Goal: Task Accomplishment & Management: Use online tool/utility

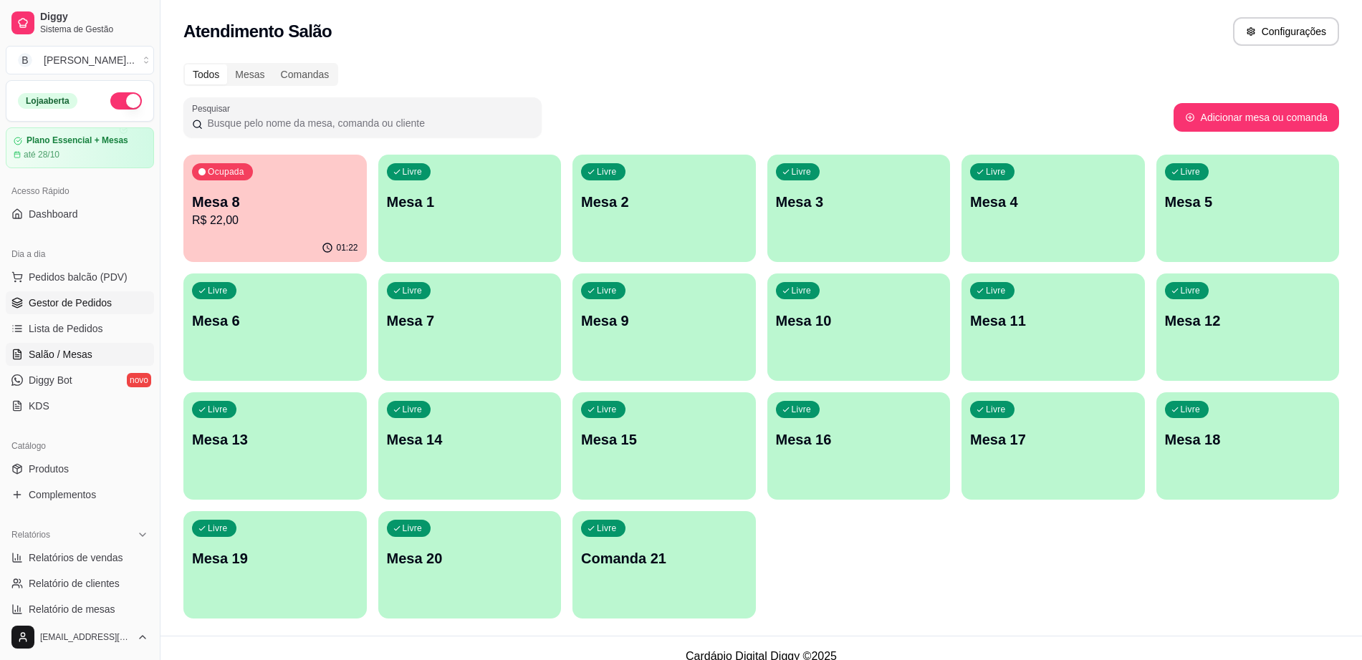
click at [94, 307] on span "Gestor de Pedidos" at bounding box center [70, 303] width 83 height 14
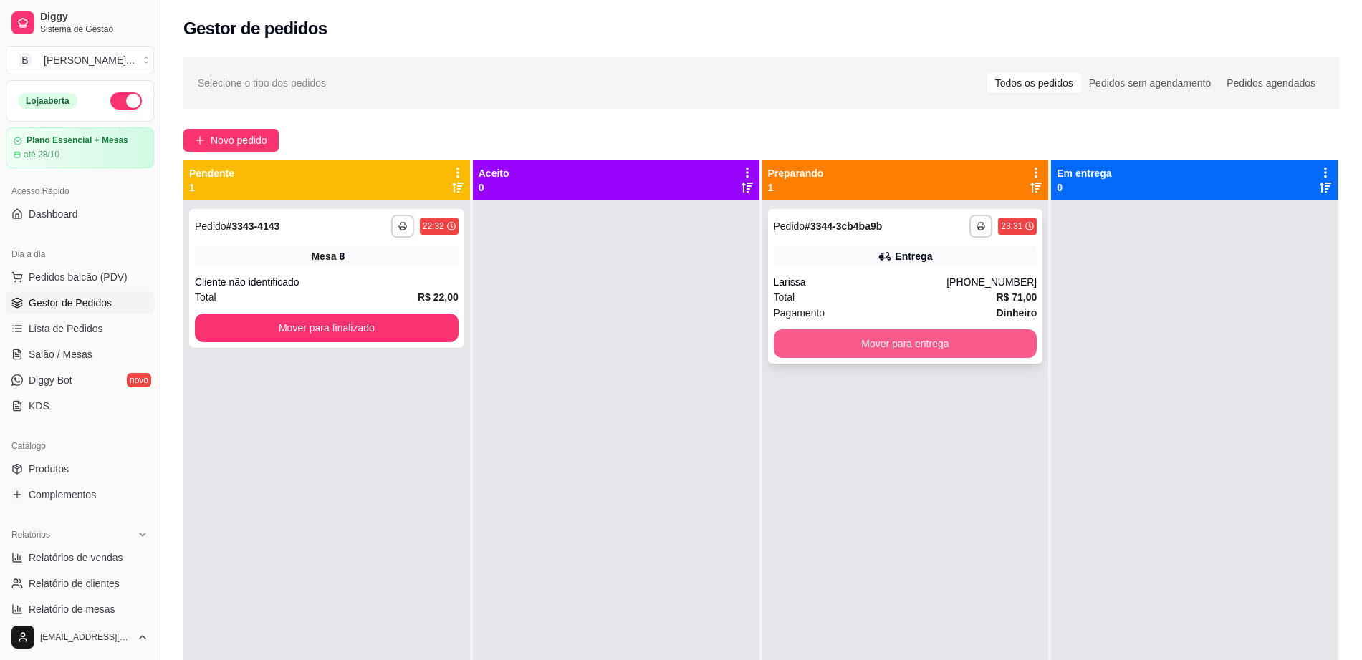
click at [800, 339] on button "Mover para entrega" at bounding box center [906, 343] width 264 height 29
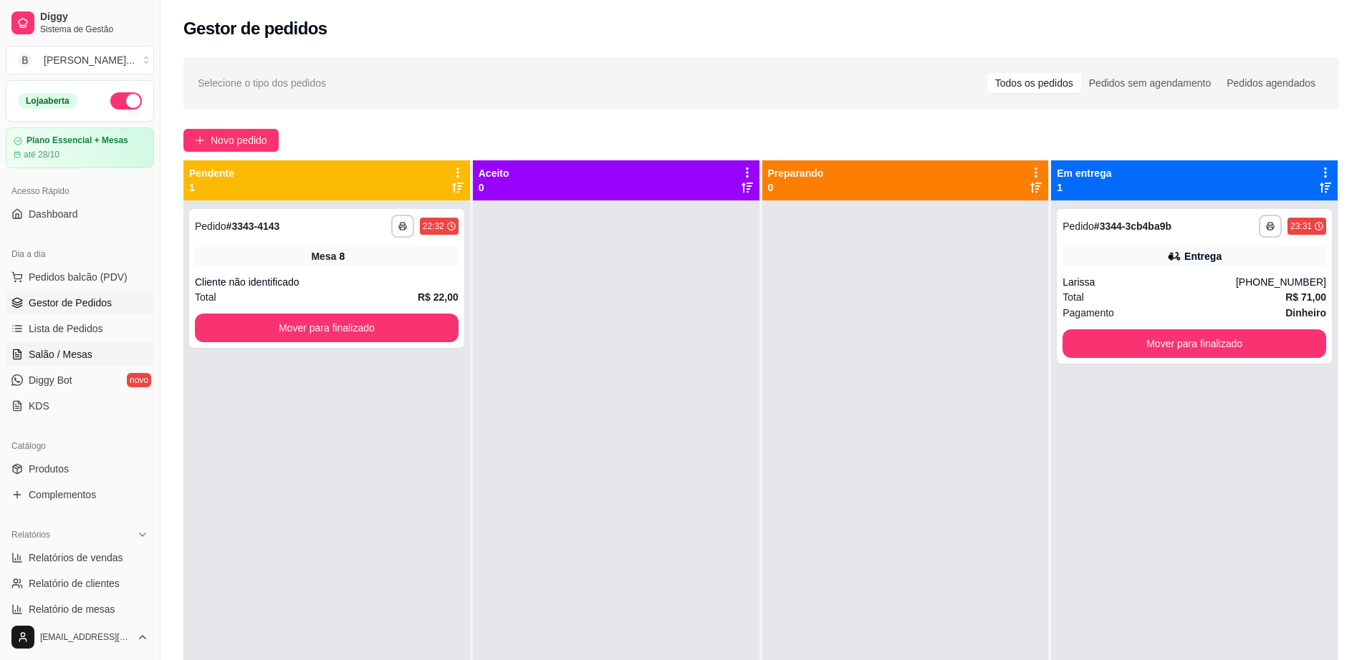
click at [108, 361] on link "Salão / Mesas" at bounding box center [80, 354] width 148 height 23
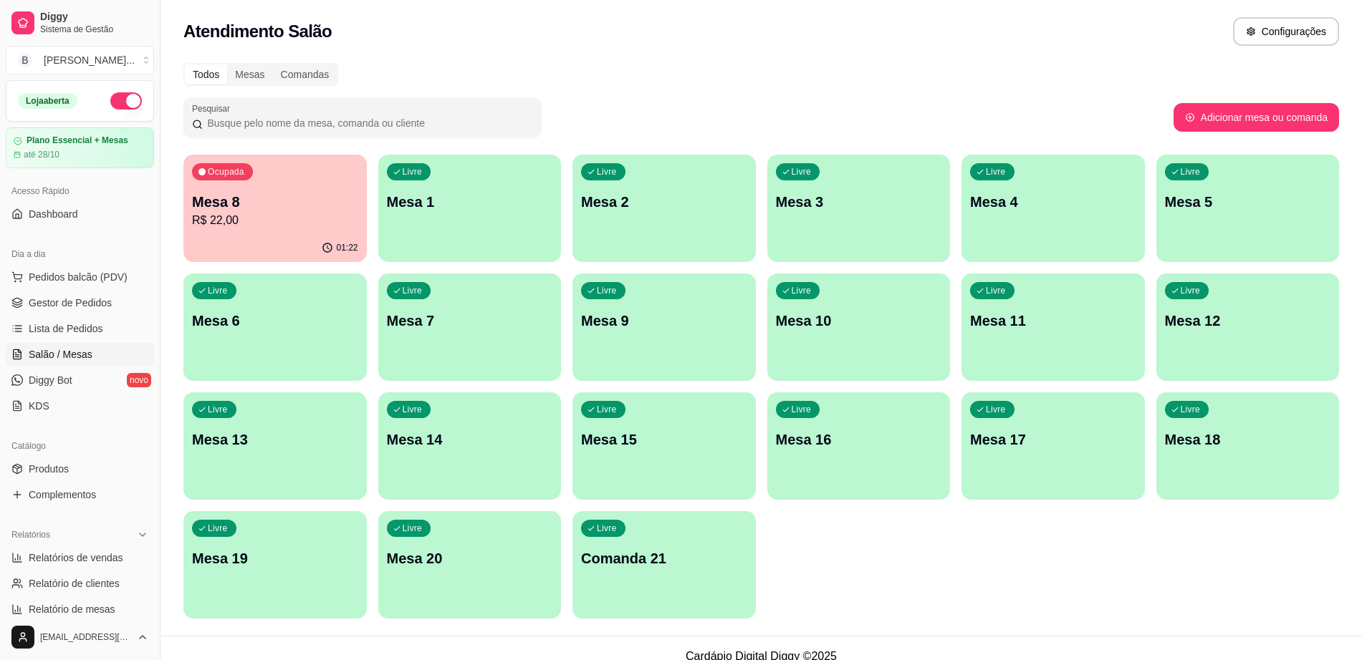
click at [265, 220] on p "R$ 22,00" at bounding box center [275, 220] width 166 height 17
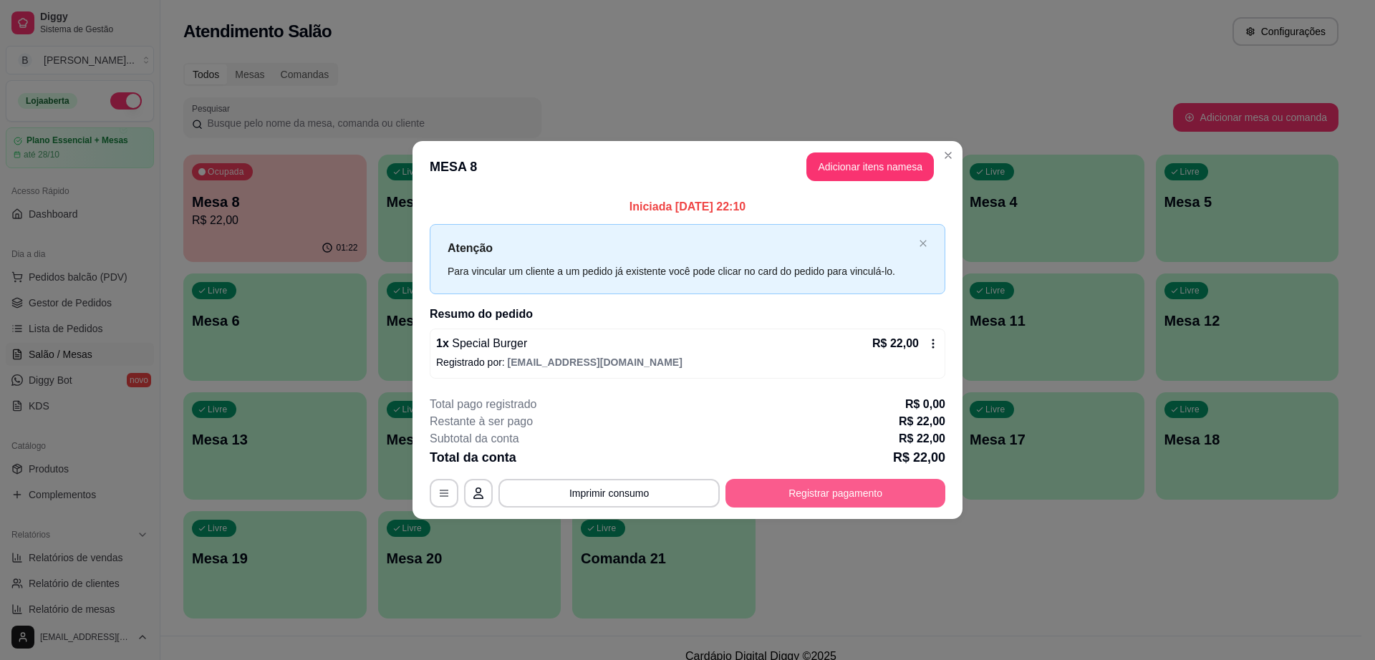
click at [822, 485] on button "Registrar pagamento" at bounding box center [836, 493] width 220 height 29
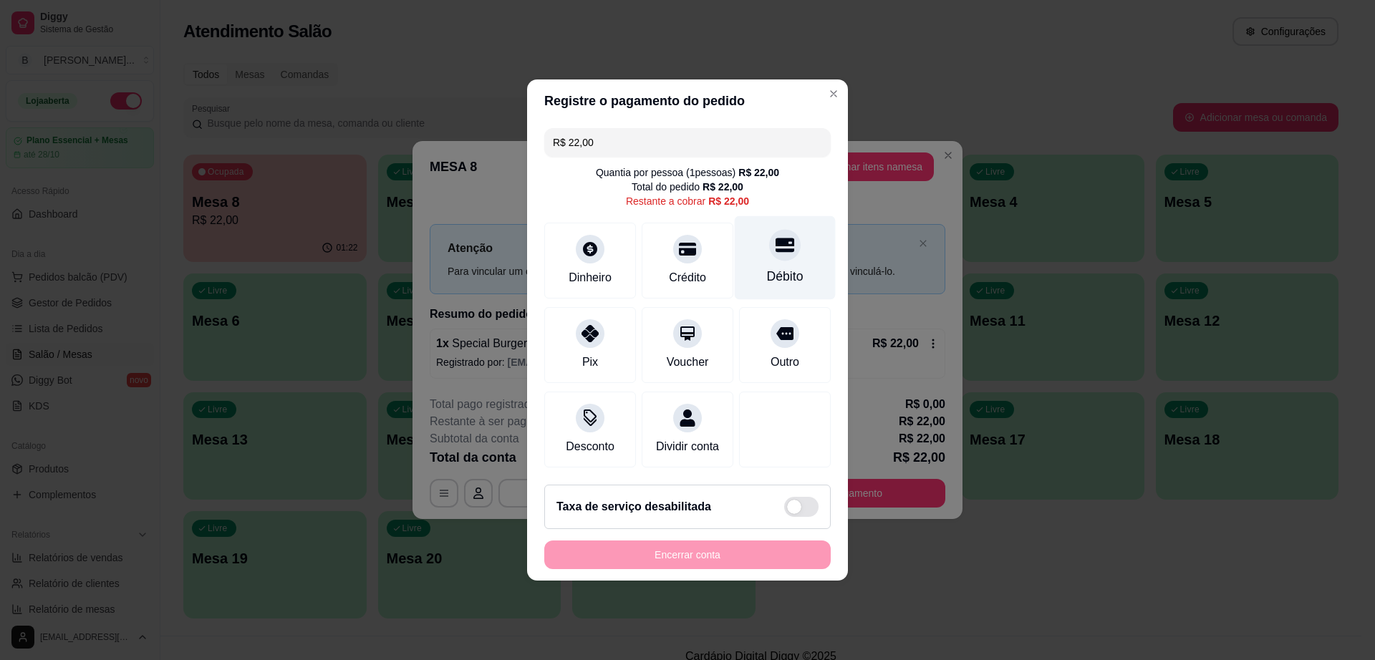
click at [772, 267] on div "Débito" at bounding box center [785, 276] width 37 height 19
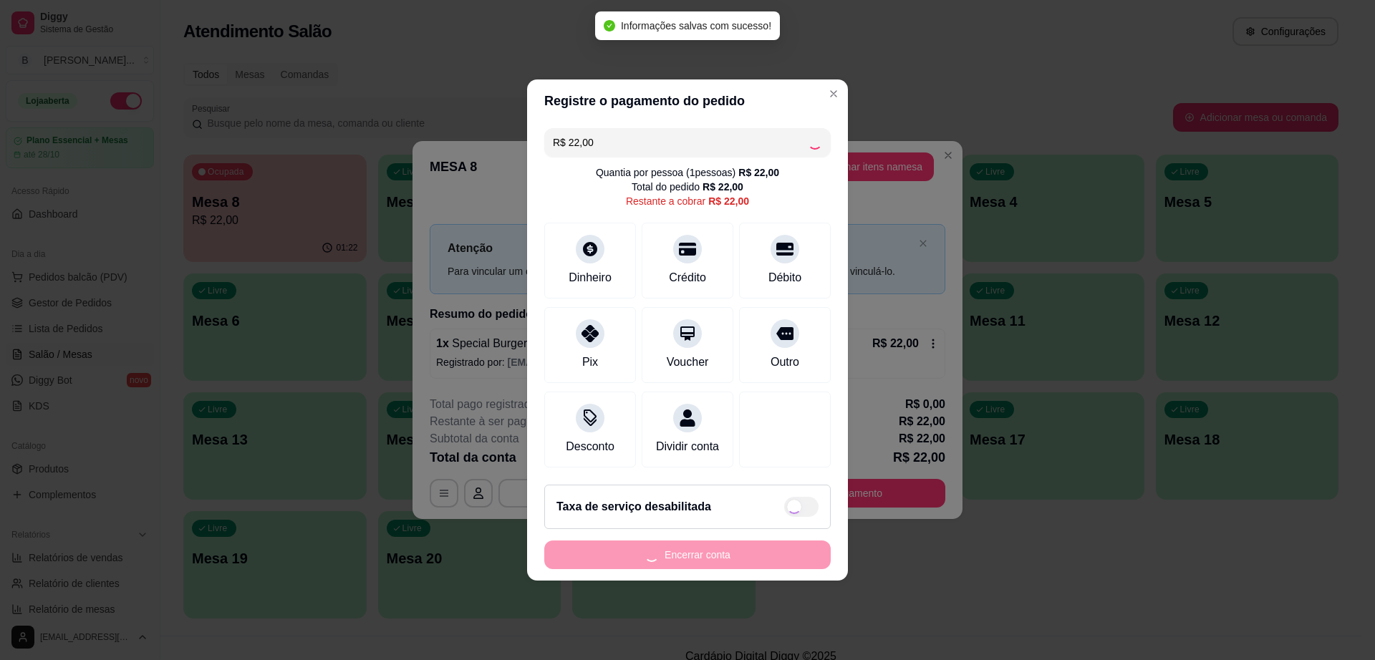
type input "R$ 0,00"
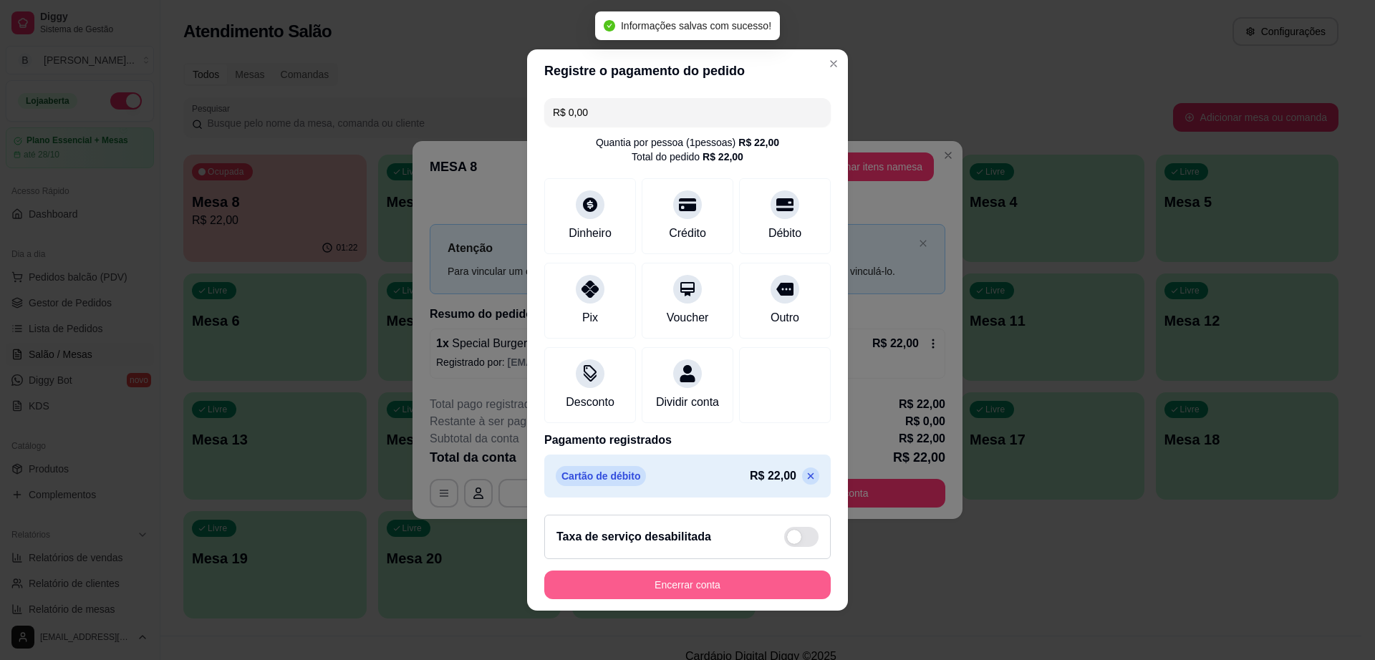
click at [681, 586] on button "Encerrar conta" at bounding box center [687, 585] width 286 height 29
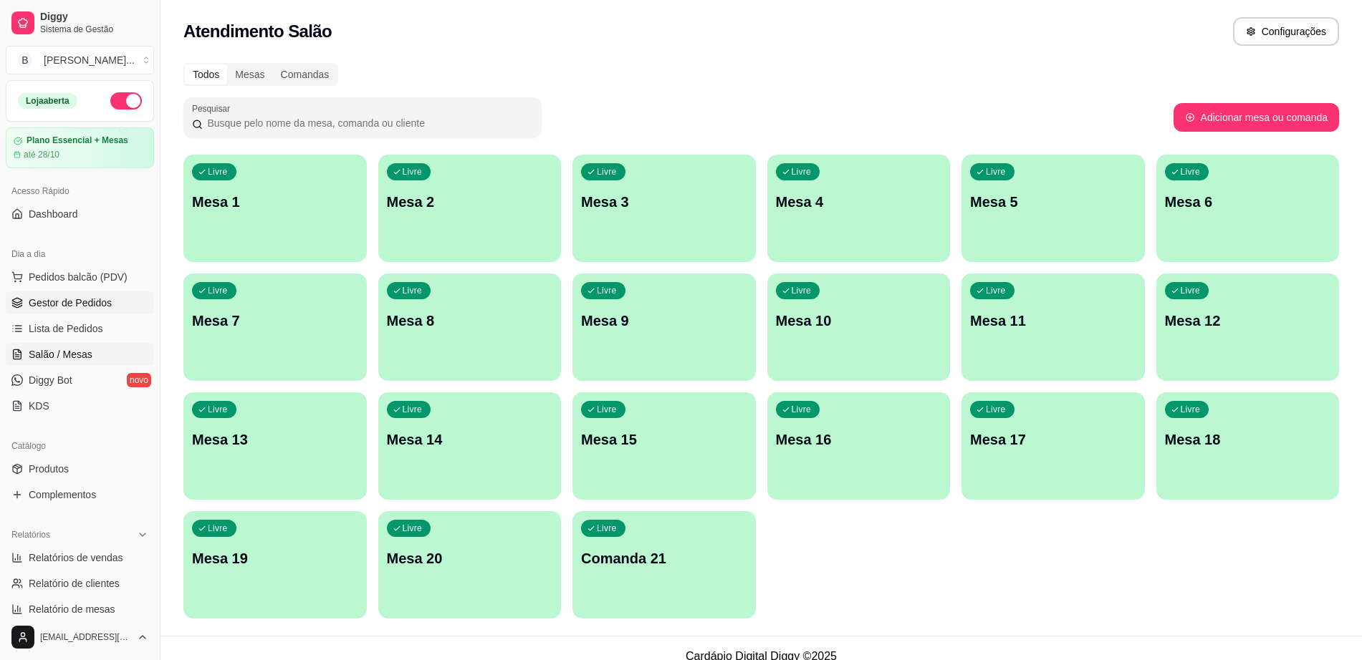
click at [78, 296] on span "Gestor de Pedidos" at bounding box center [70, 303] width 83 height 14
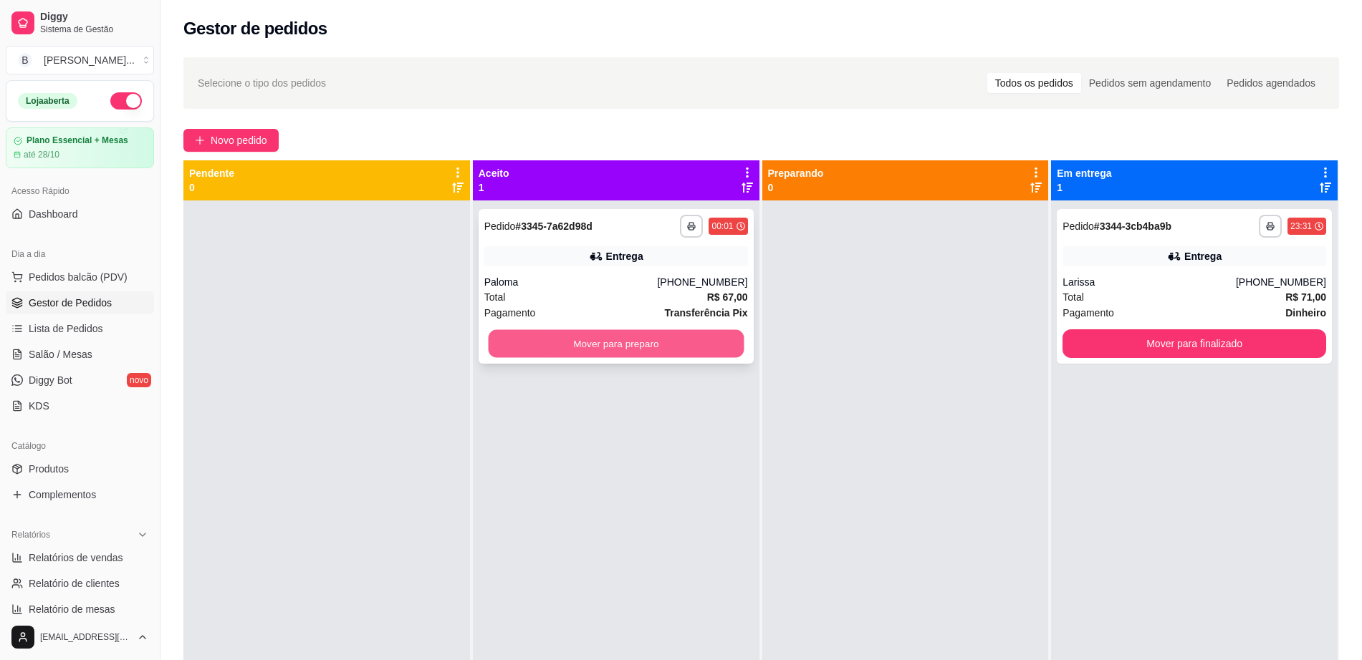
click at [532, 345] on button "Mover para preparo" at bounding box center [616, 344] width 256 height 28
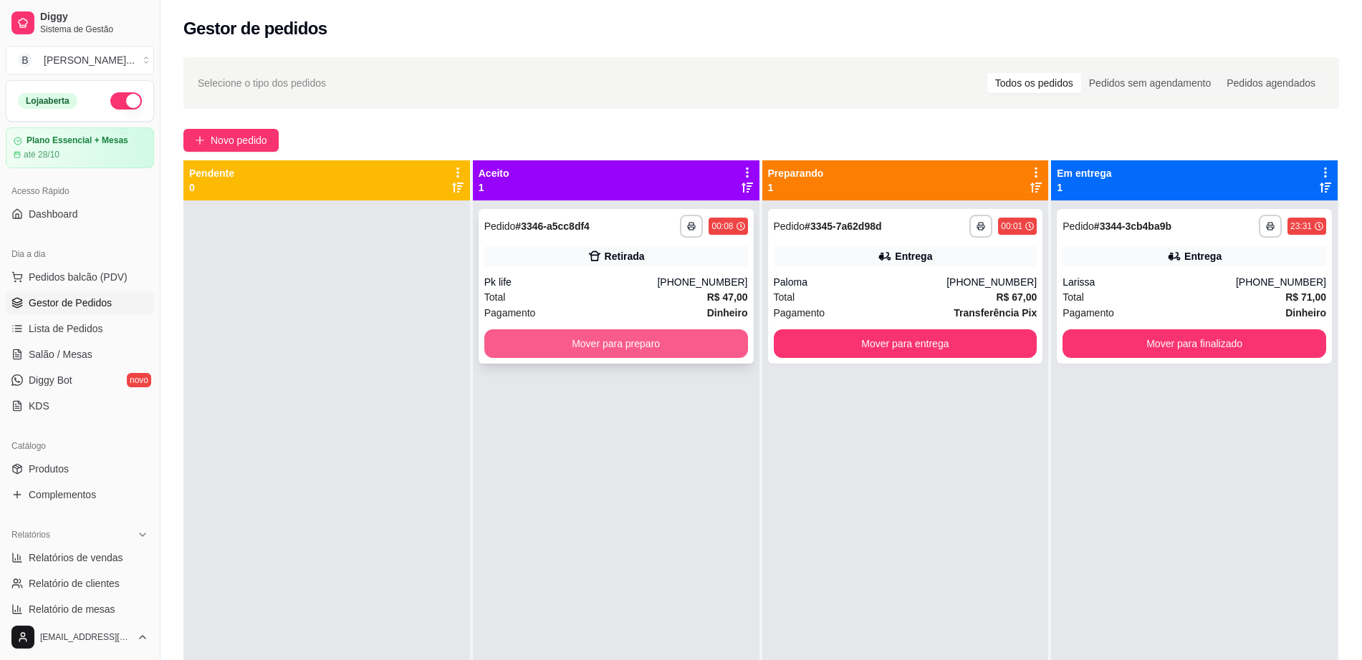
click at [640, 343] on button "Mover para preparo" at bounding box center [616, 343] width 264 height 29
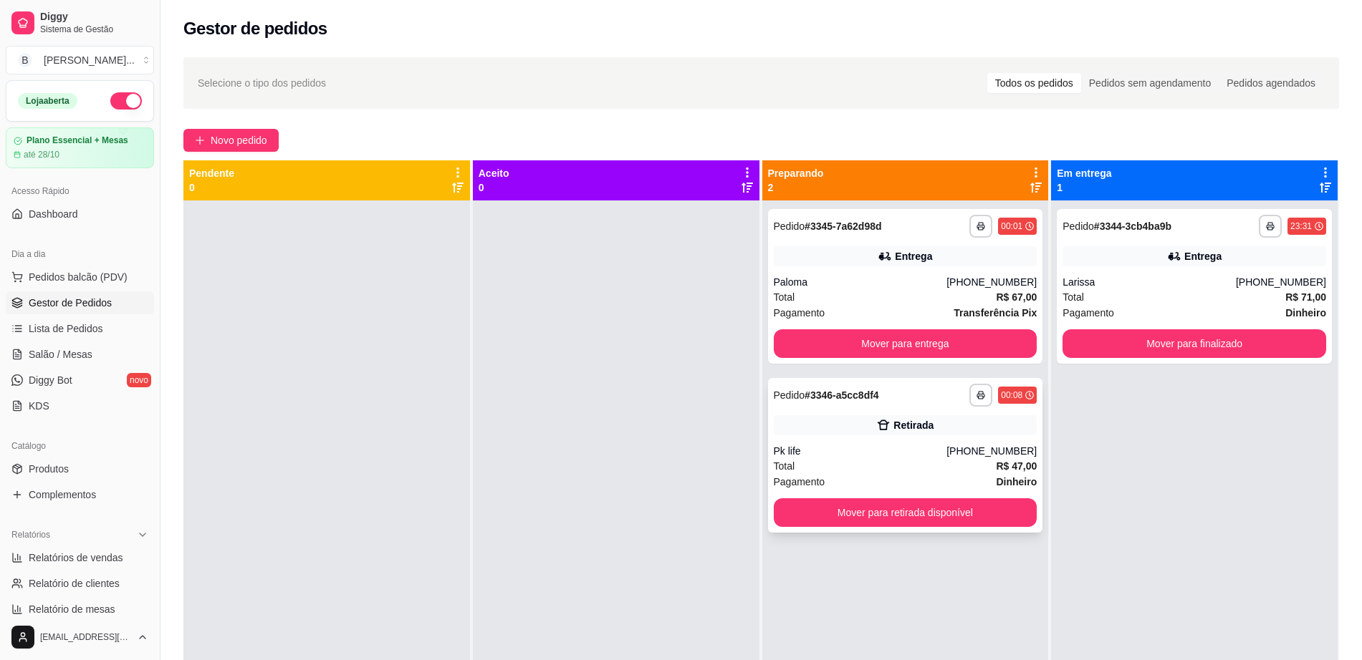
click at [863, 422] on div "Retirada" at bounding box center [906, 425] width 264 height 20
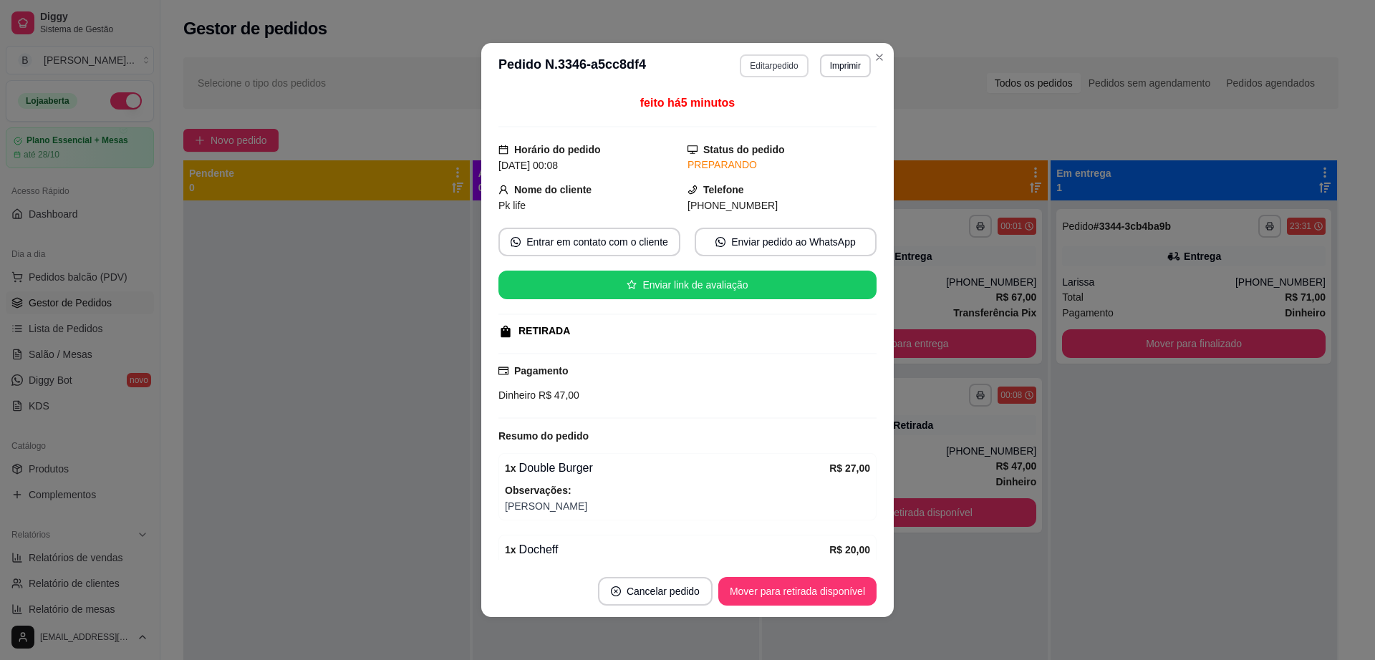
click at [782, 62] on button "Editar pedido" at bounding box center [774, 65] width 68 height 23
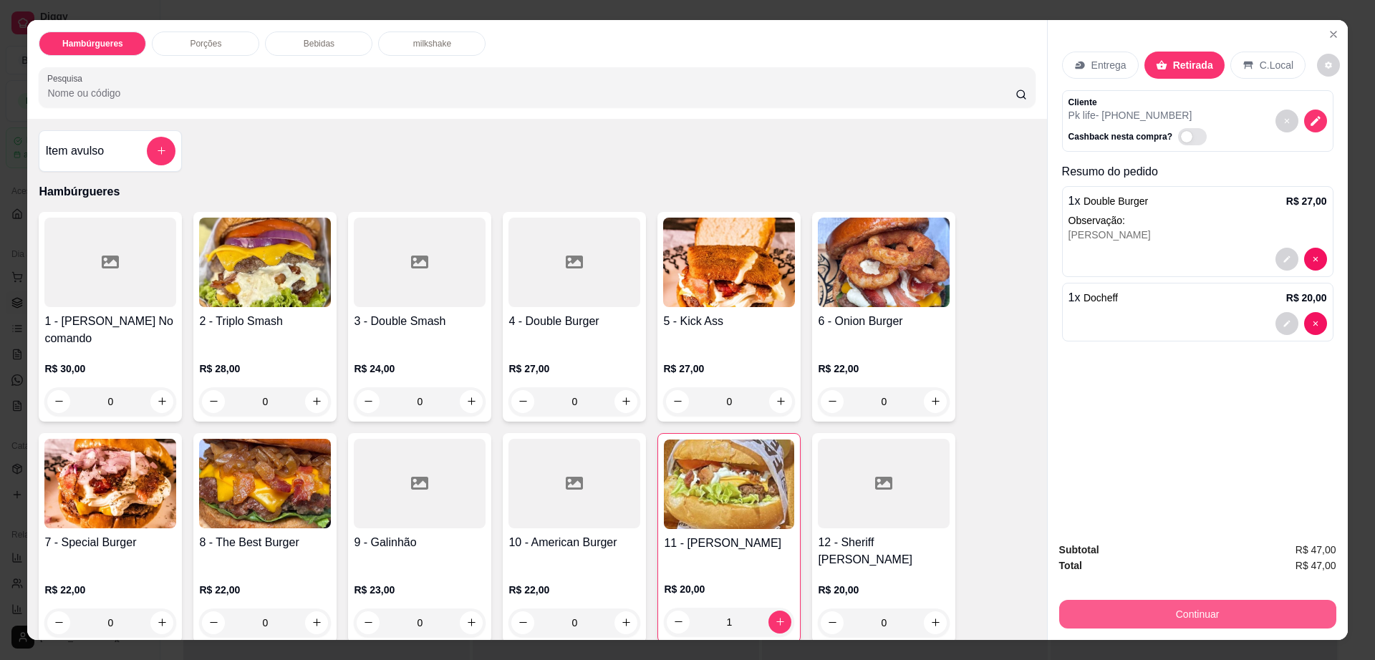
click at [1162, 611] on button "Continuar" at bounding box center [1197, 614] width 277 height 29
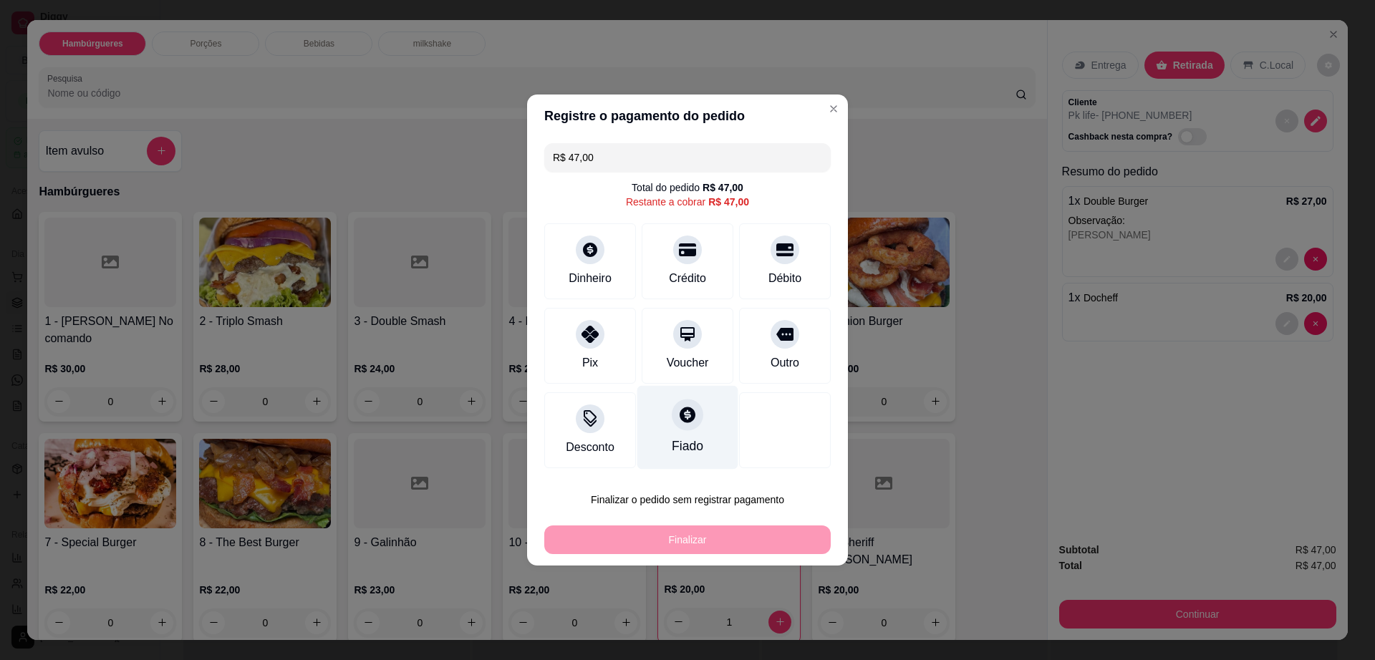
click at [678, 424] on icon at bounding box center [687, 414] width 19 height 19
type input "R$ 0,00"
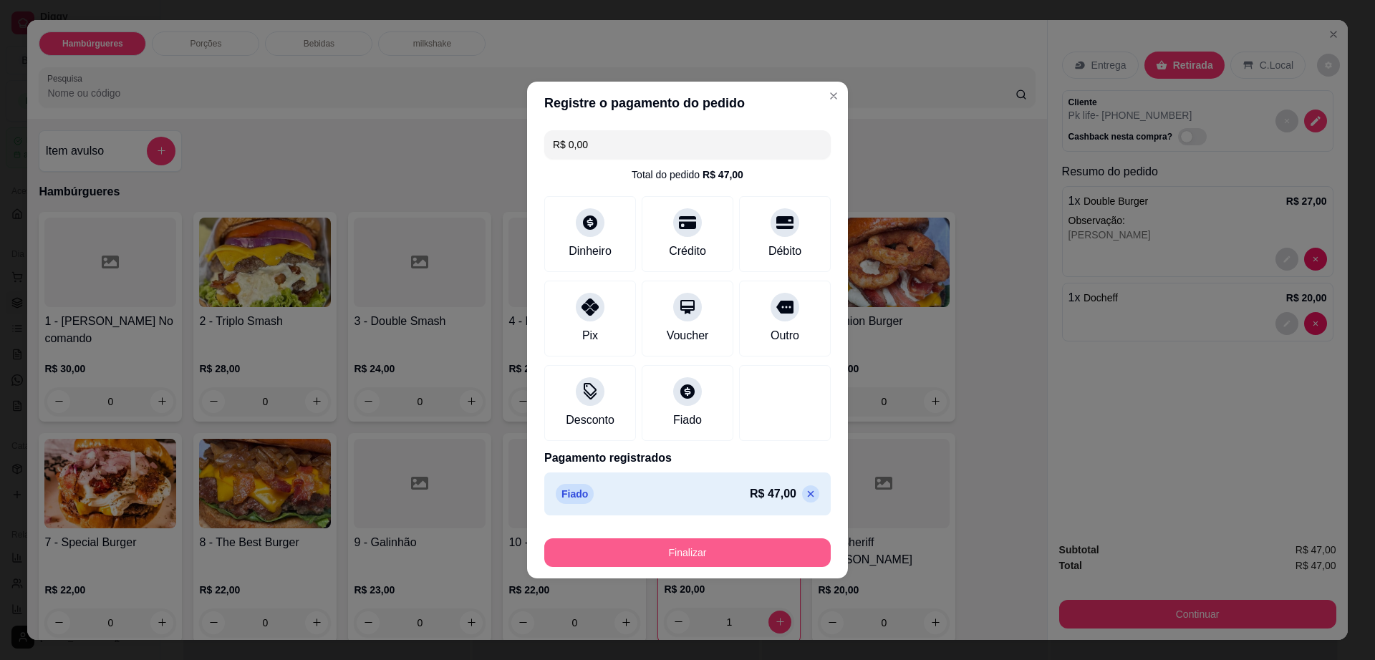
click at [688, 554] on button "Finalizar" at bounding box center [687, 553] width 286 height 29
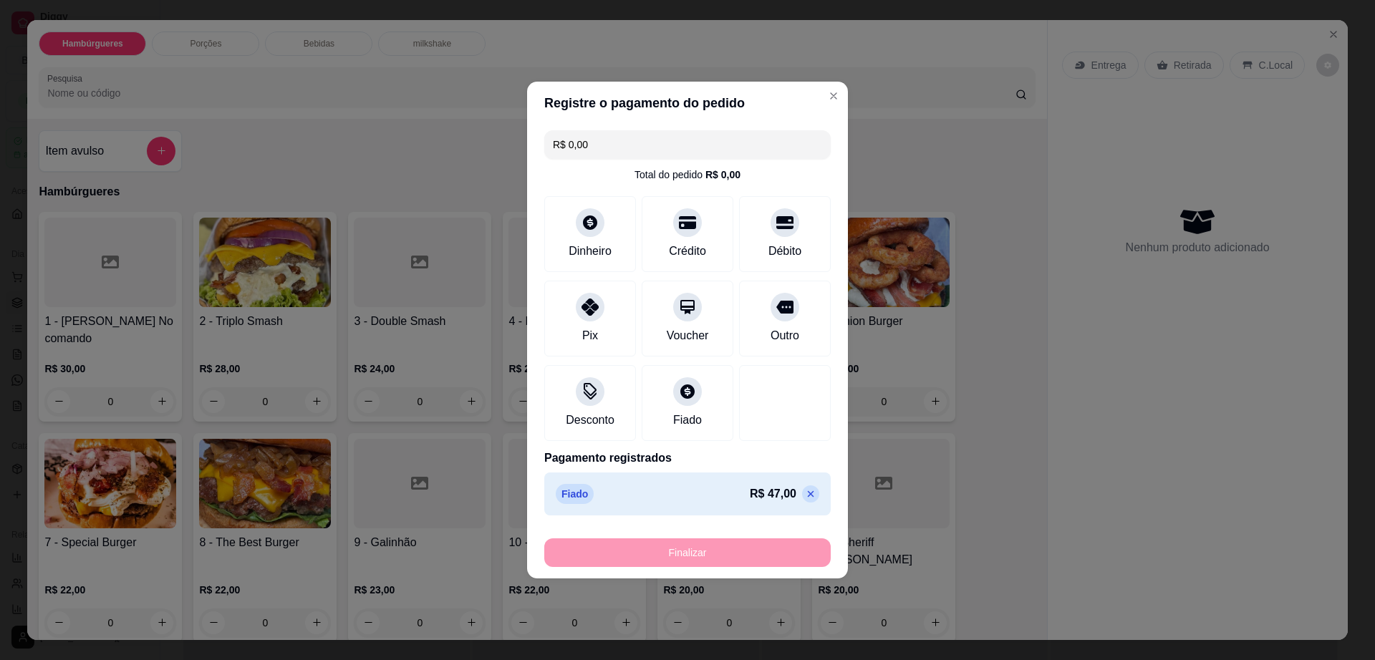
type input "0"
type input "-R$ 47,00"
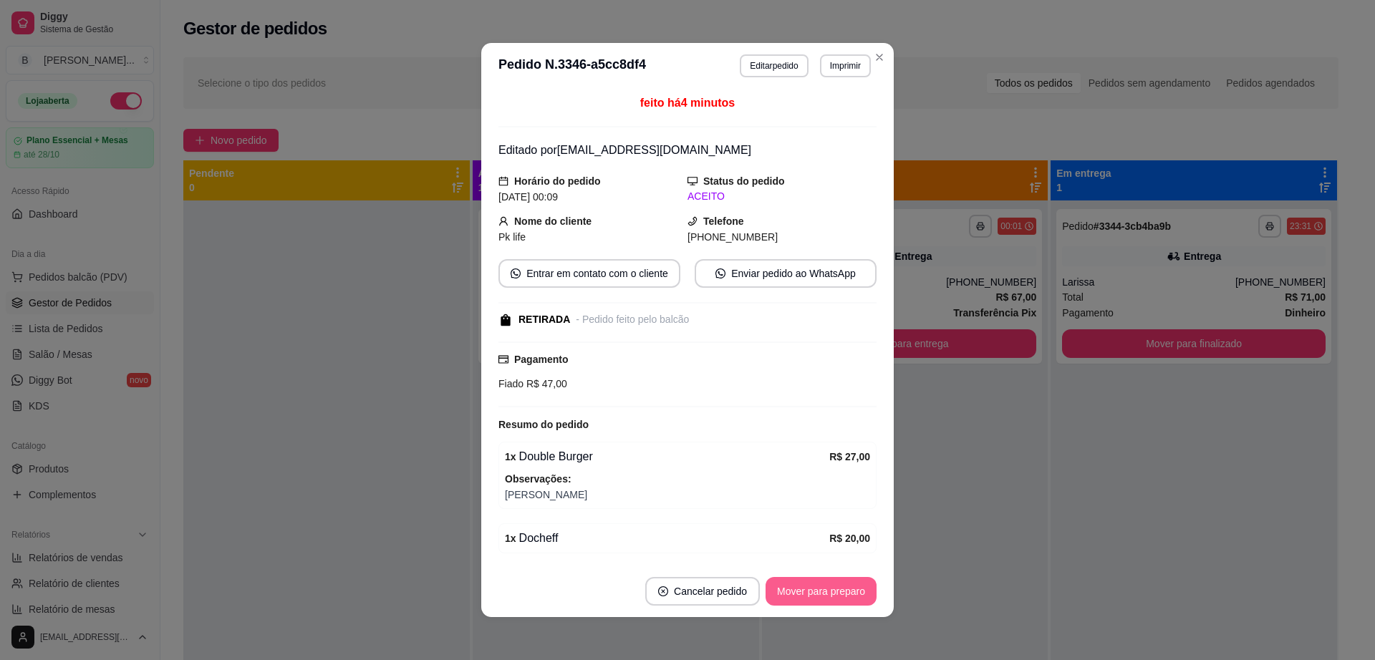
click at [837, 593] on button "Mover para preparo" at bounding box center [821, 591] width 111 height 29
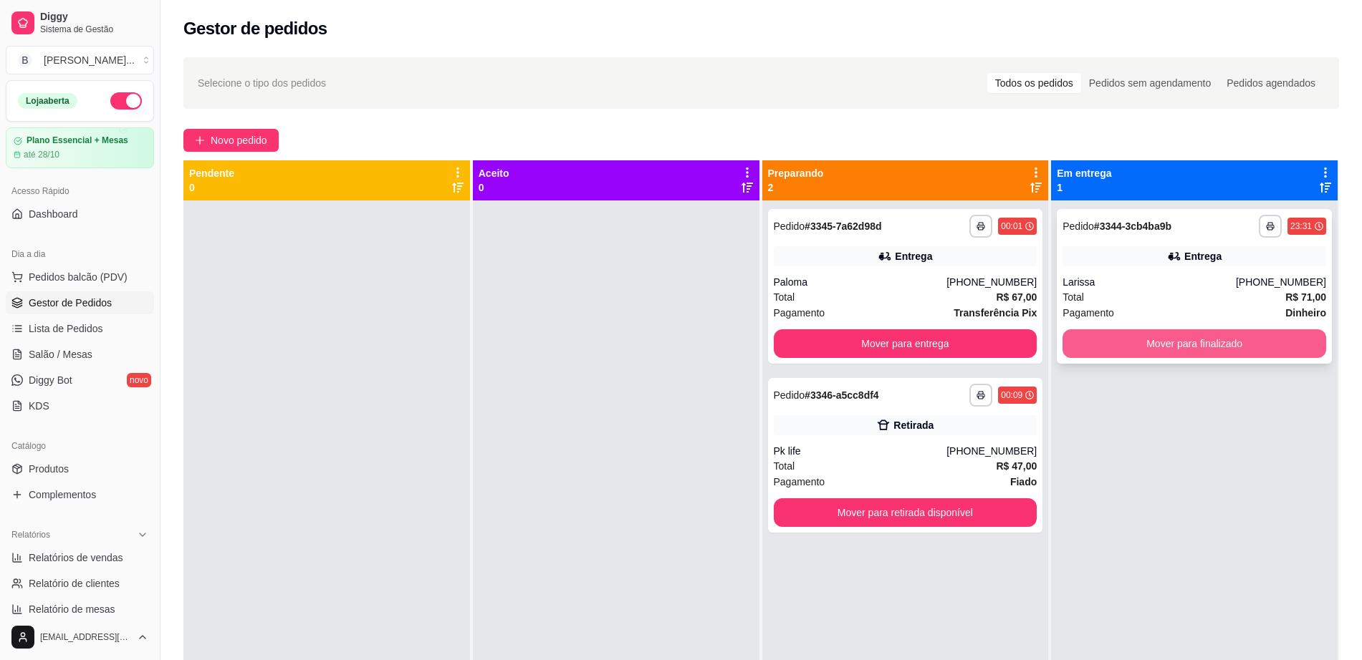
click at [1166, 332] on button "Mover para finalizado" at bounding box center [1194, 343] width 264 height 29
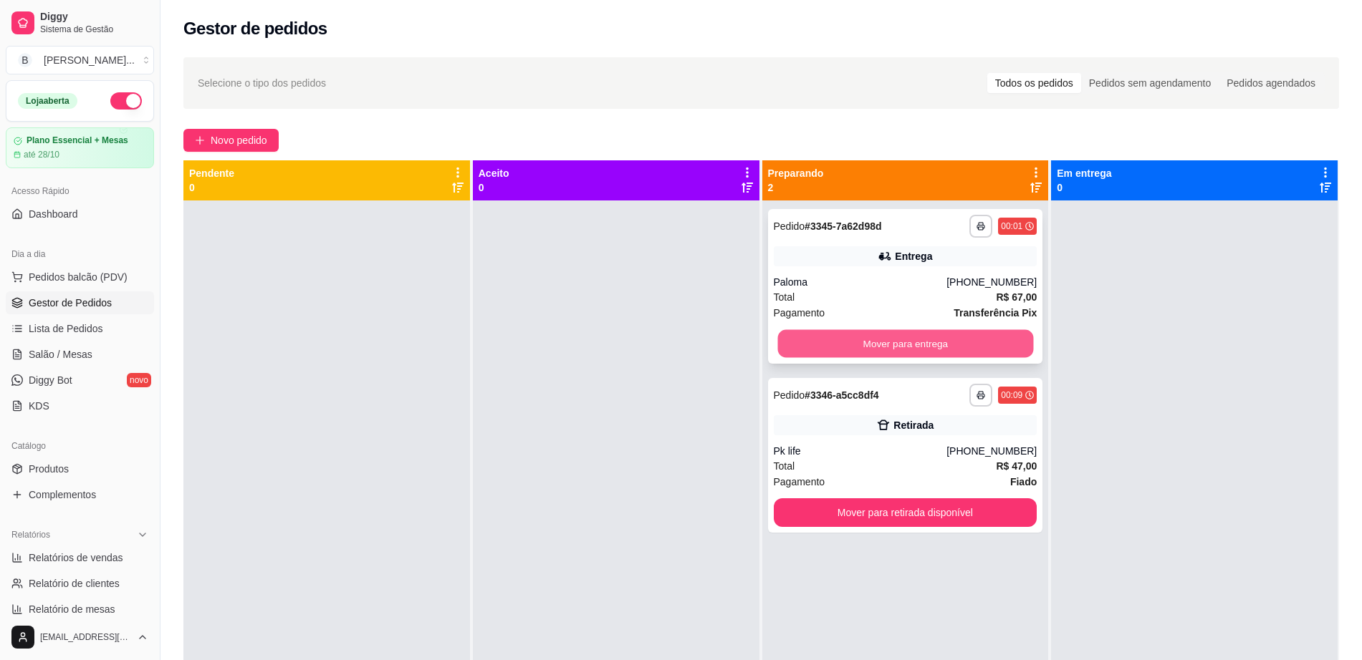
click at [857, 347] on button "Mover para entrega" at bounding box center [905, 344] width 256 height 28
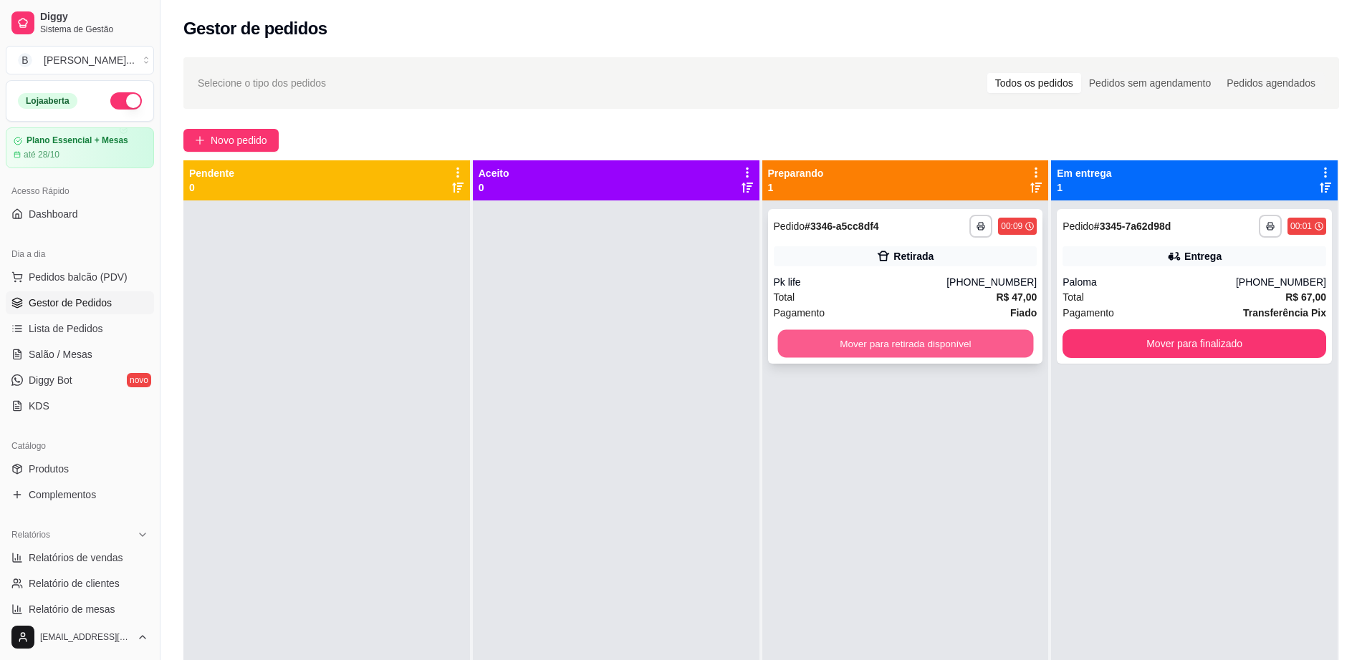
click at [805, 348] on button "Mover para retirada disponível" at bounding box center [905, 344] width 256 height 28
